Goal: Information Seeking & Learning: Learn about a topic

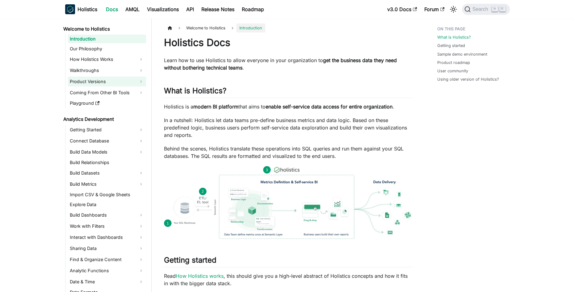
click at [121, 82] on link "Product Versions" at bounding box center [107, 82] width 78 height 10
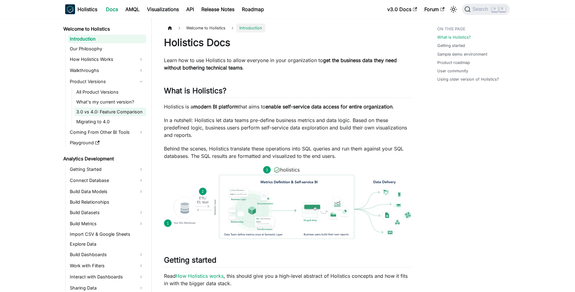
click at [119, 109] on link "3.0 vs 4.0: Feature Comparison" at bounding box center [110, 111] width 72 height 9
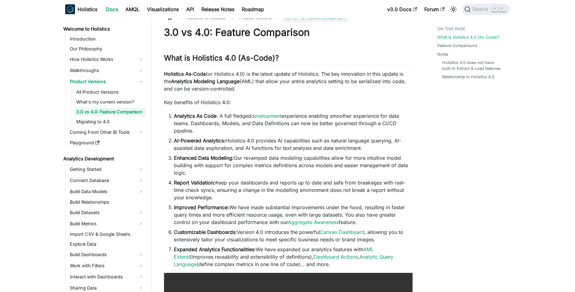
scroll to position [11, 0]
click at [97, 118] on link "Migrating to 4.0" at bounding box center [110, 121] width 72 height 9
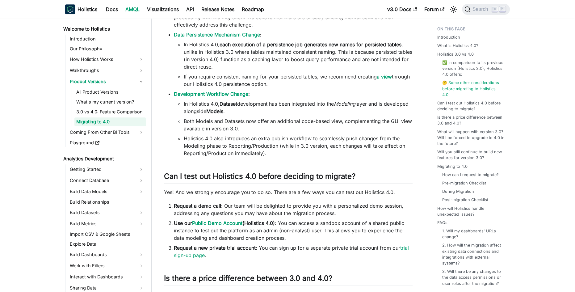
scroll to position [587, 0]
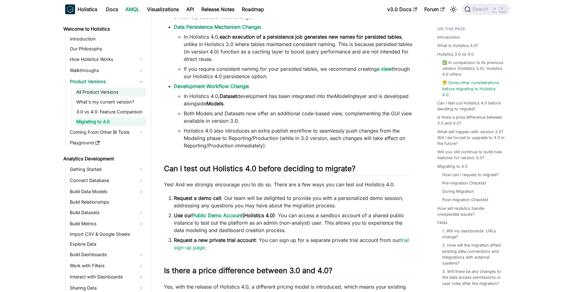
click at [107, 89] on link "All Product Versions" at bounding box center [110, 92] width 72 height 9
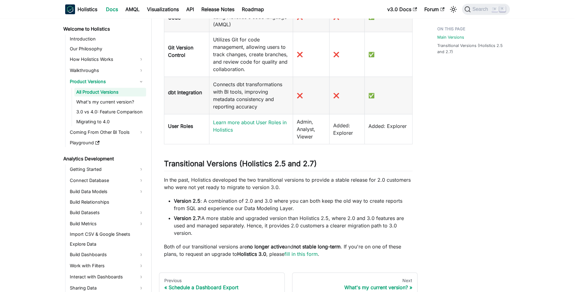
scroll to position [506, 0]
